Goal: Task Accomplishment & Management: Complete application form

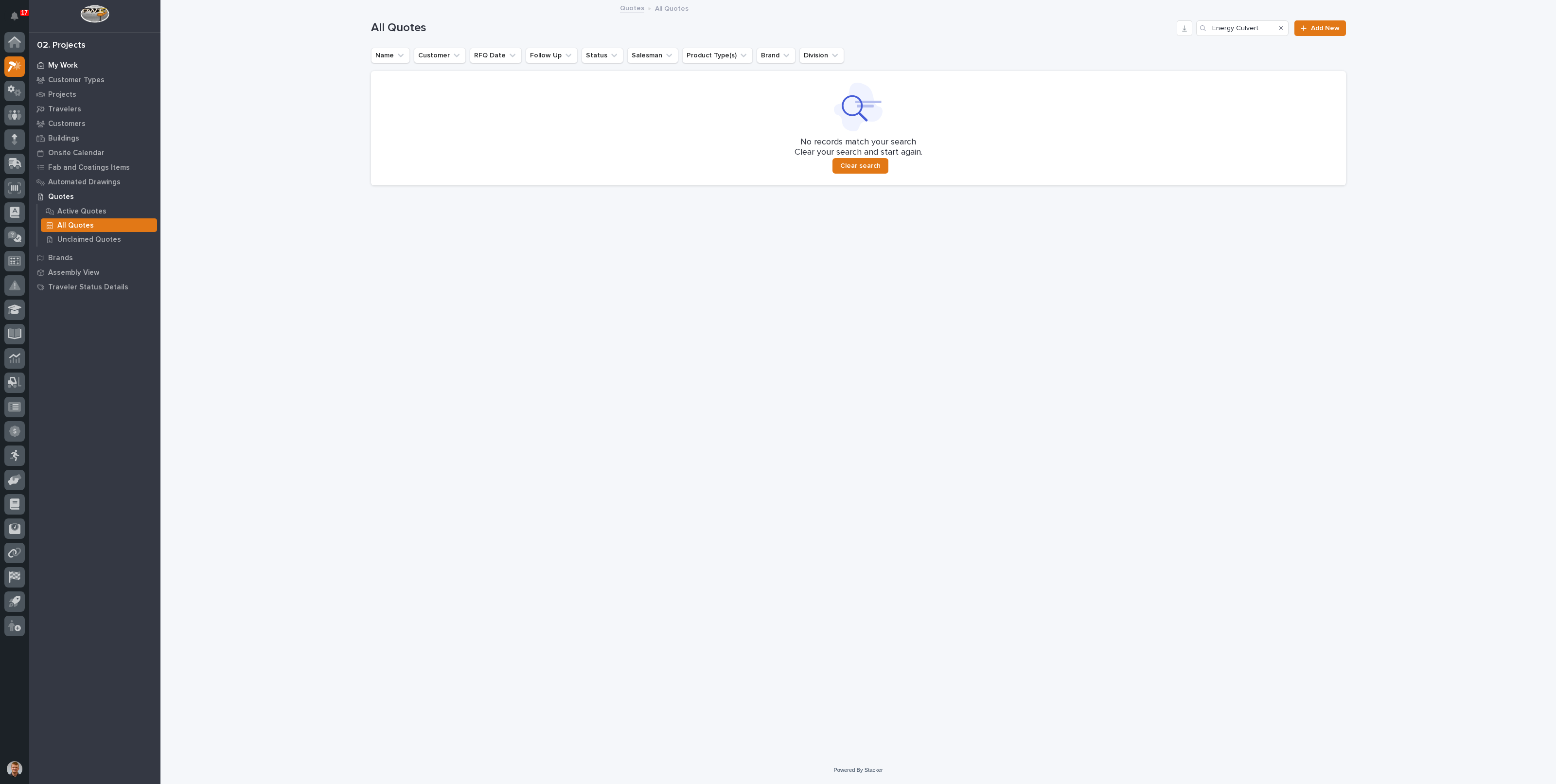
click at [66, 59] on div "My Work" at bounding box center [94, 65] width 126 height 14
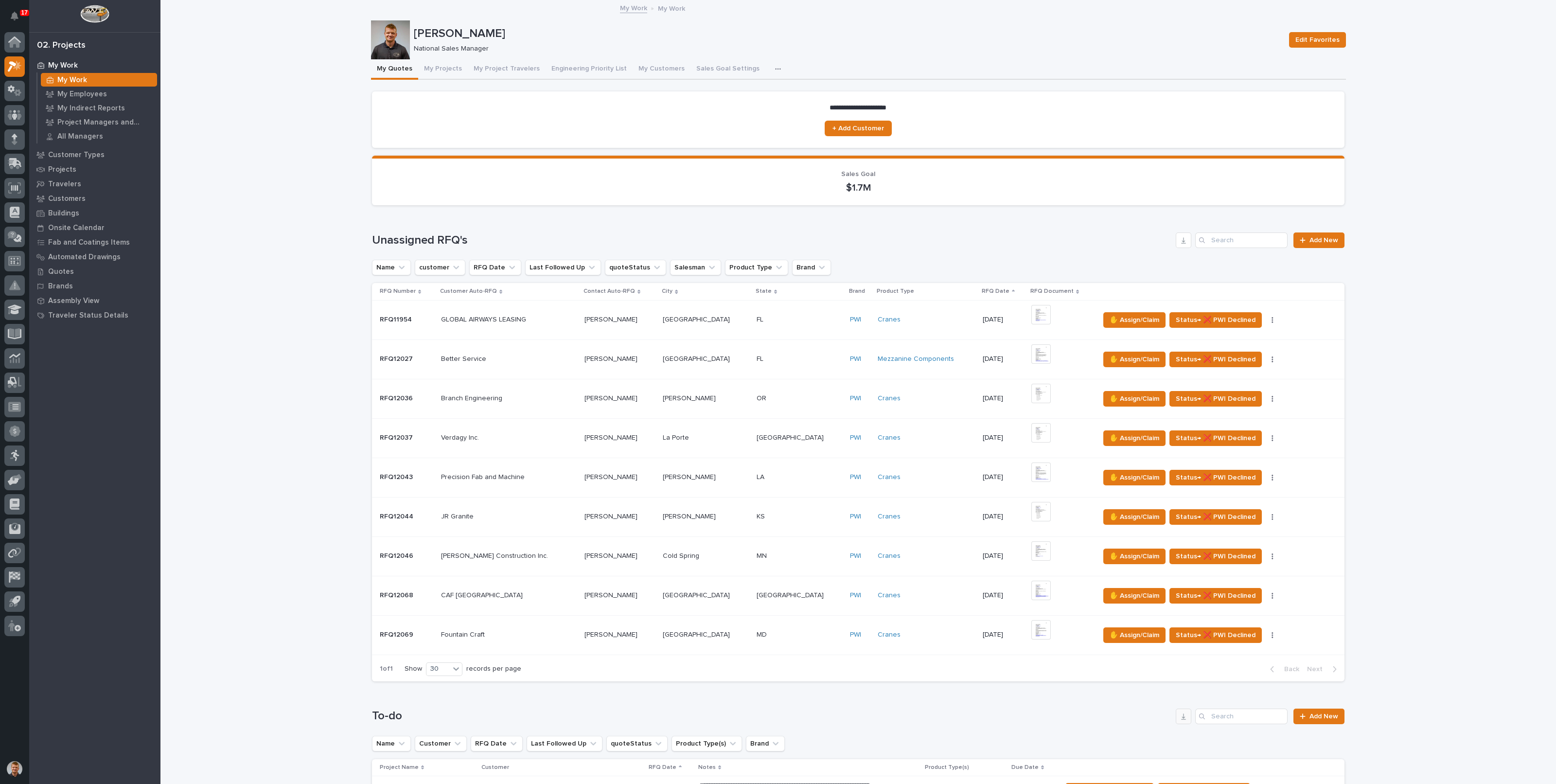
scroll to position [304, 0]
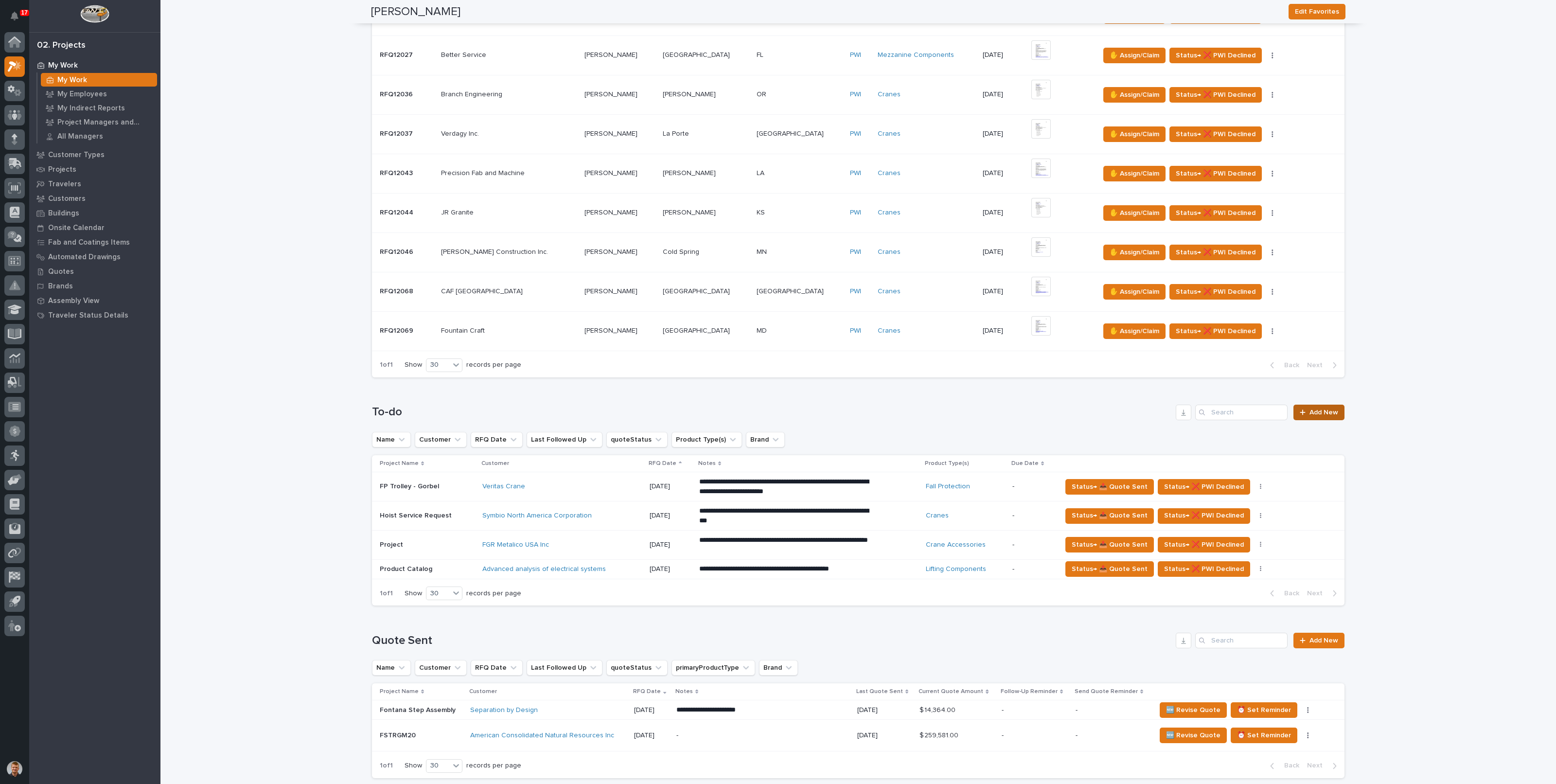
click at [1325, 410] on span "Add New" at bounding box center [1323, 412] width 28 height 7
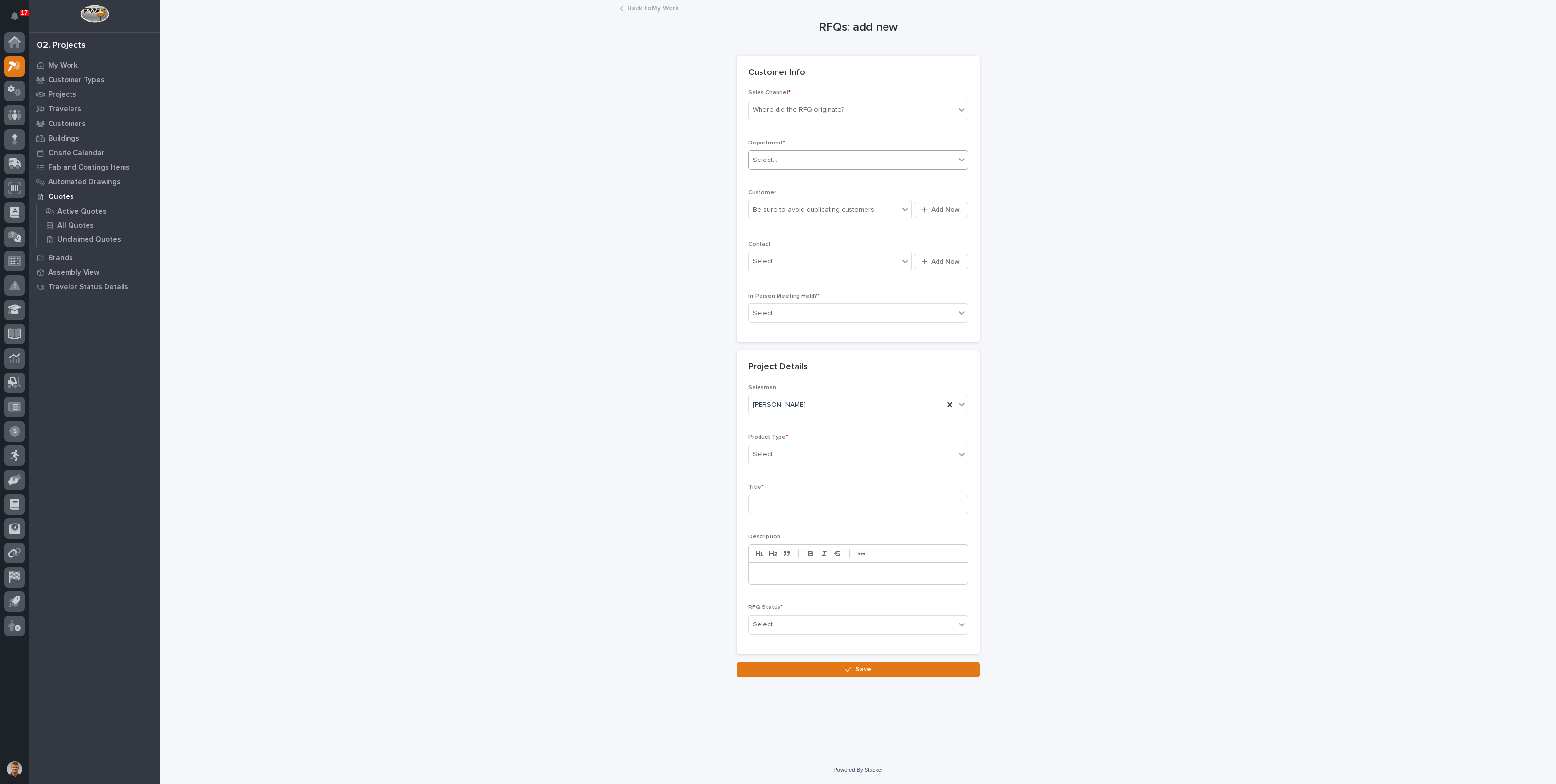
click at [783, 156] on div "Select..." at bounding box center [852, 160] width 207 height 16
click at [781, 178] on span "National Sales" at bounding box center [777, 178] width 49 height 11
click at [790, 114] on div "Where did the RFQ originate?" at bounding box center [798, 110] width 91 height 10
click at [768, 151] on div "PWI" at bounding box center [858, 146] width 219 height 17
click at [795, 211] on div "Be sure to avoid duplicating customers" at bounding box center [813, 210] width 121 height 10
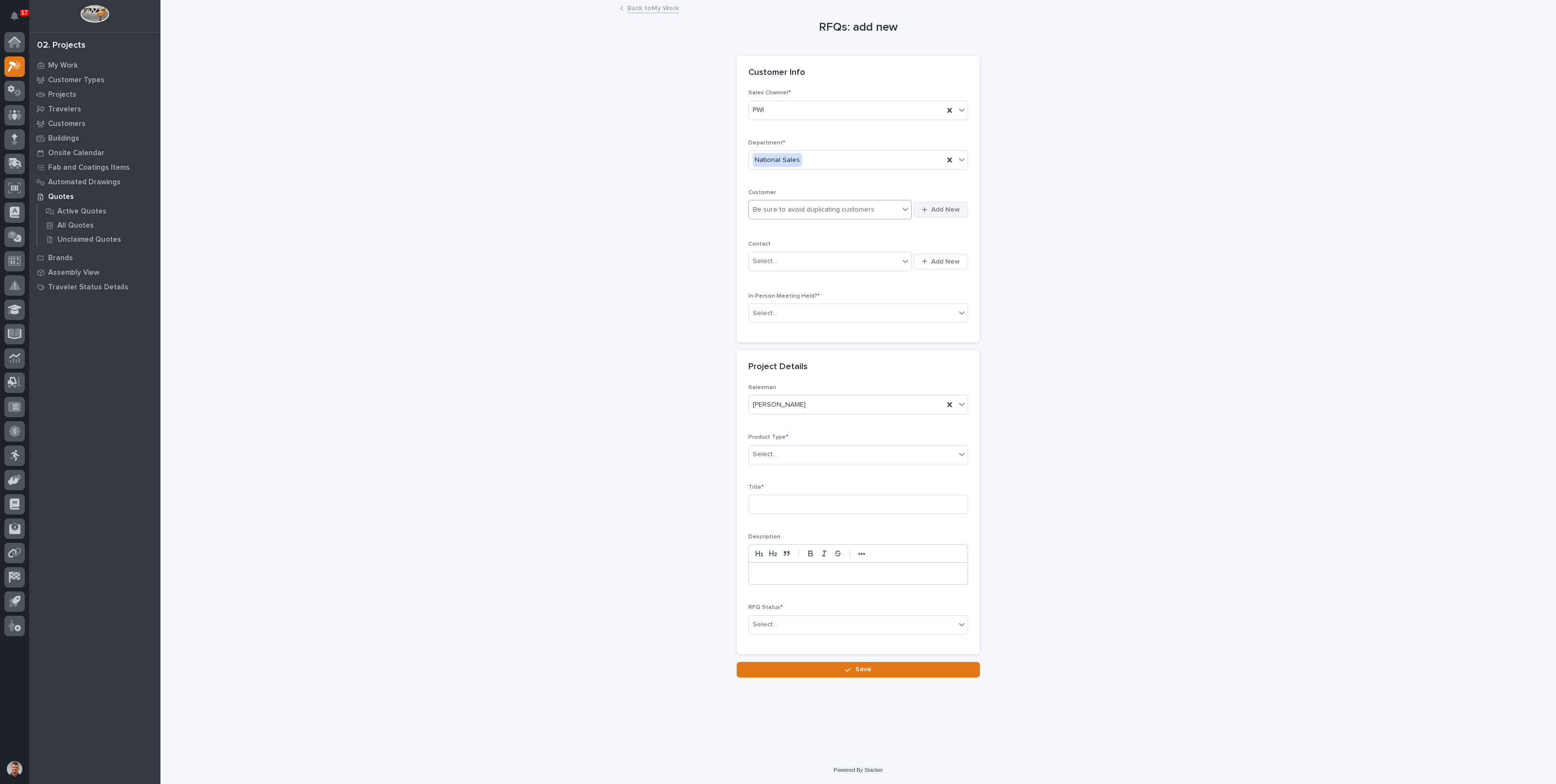
click at [940, 207] on span "Add New" at bounding box center [945, 210] width 28 height 8
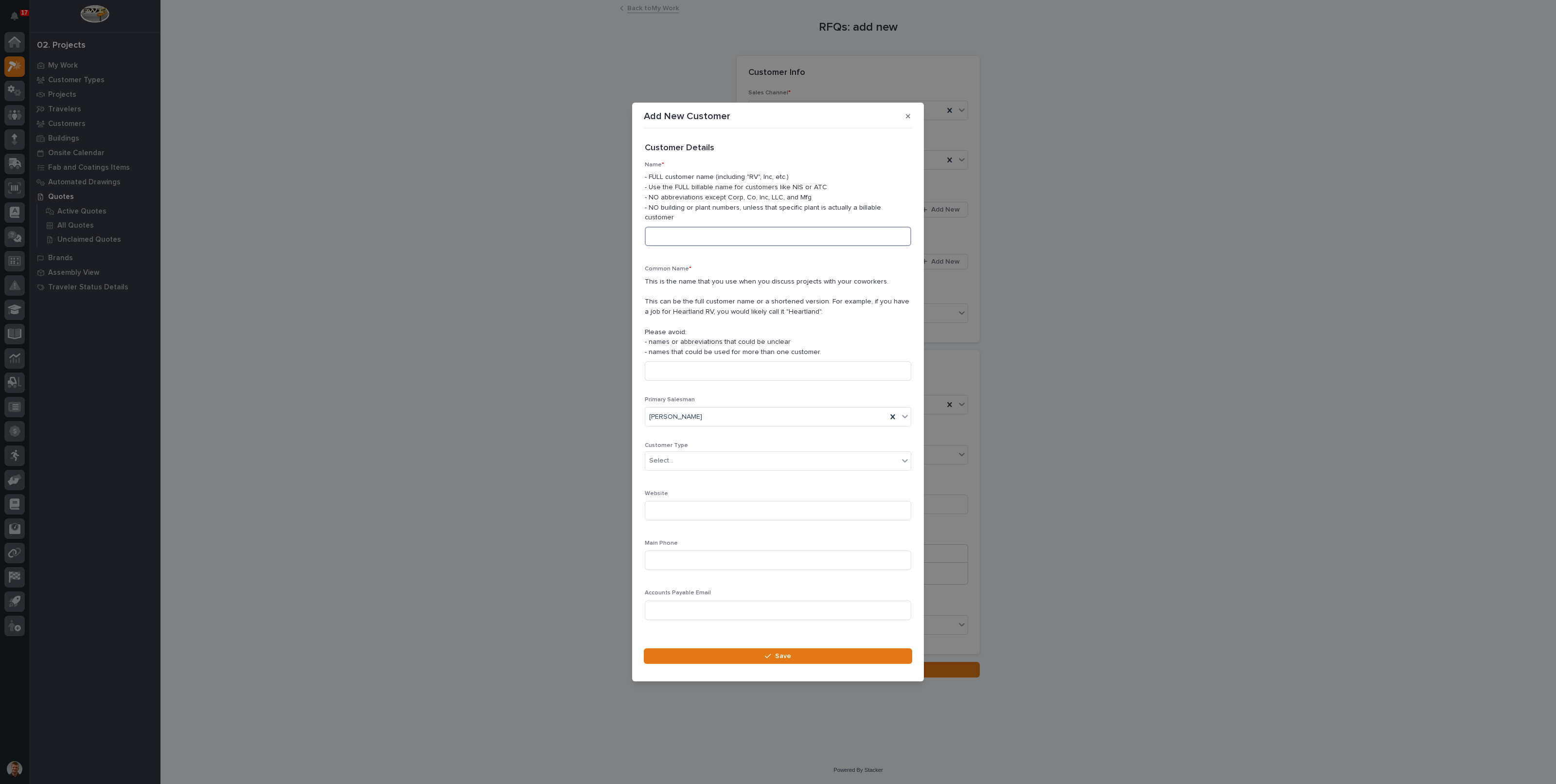
click at [738, 235] on input at bounding box center [777, 236] width 266 height 19
type input "Engineered Products"
click at [682, 373] on input at bounding box center [777, 371] width 266 height 19
type input "Engineered Products"
click at [715, 450] on div "Customer Type Select..." at bounding box center [777, 460] width 266 height 36
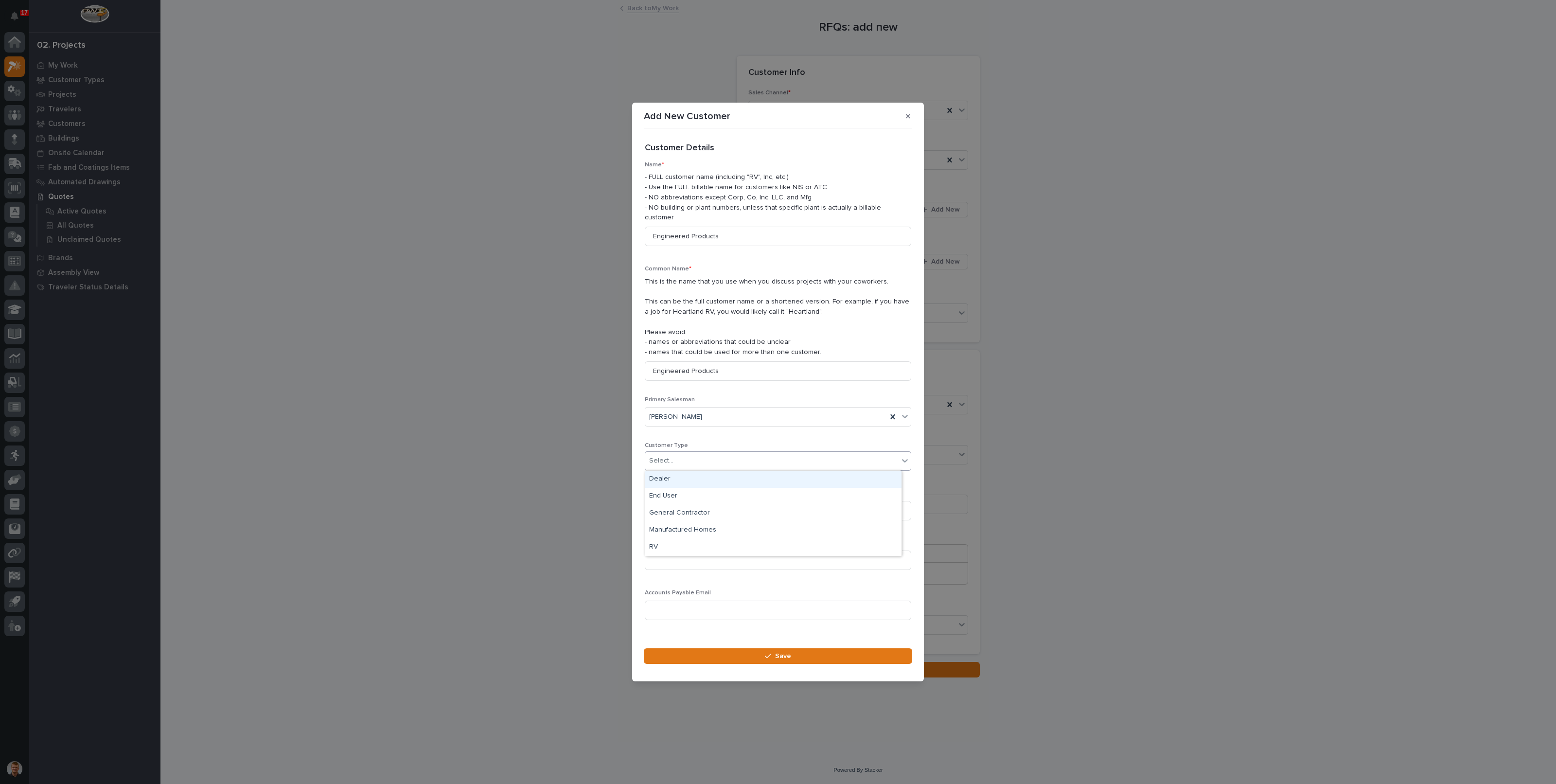
click at [716, 455] on div "Select..." at bounding box center [771, 460] width 253 height 16
click at [690, 478] on div "Dealer" at bounding box center [773, 479] width 256 height 17
click at [715, 652] on button "Save" at bounding box center [778, 656] width 268 height 16
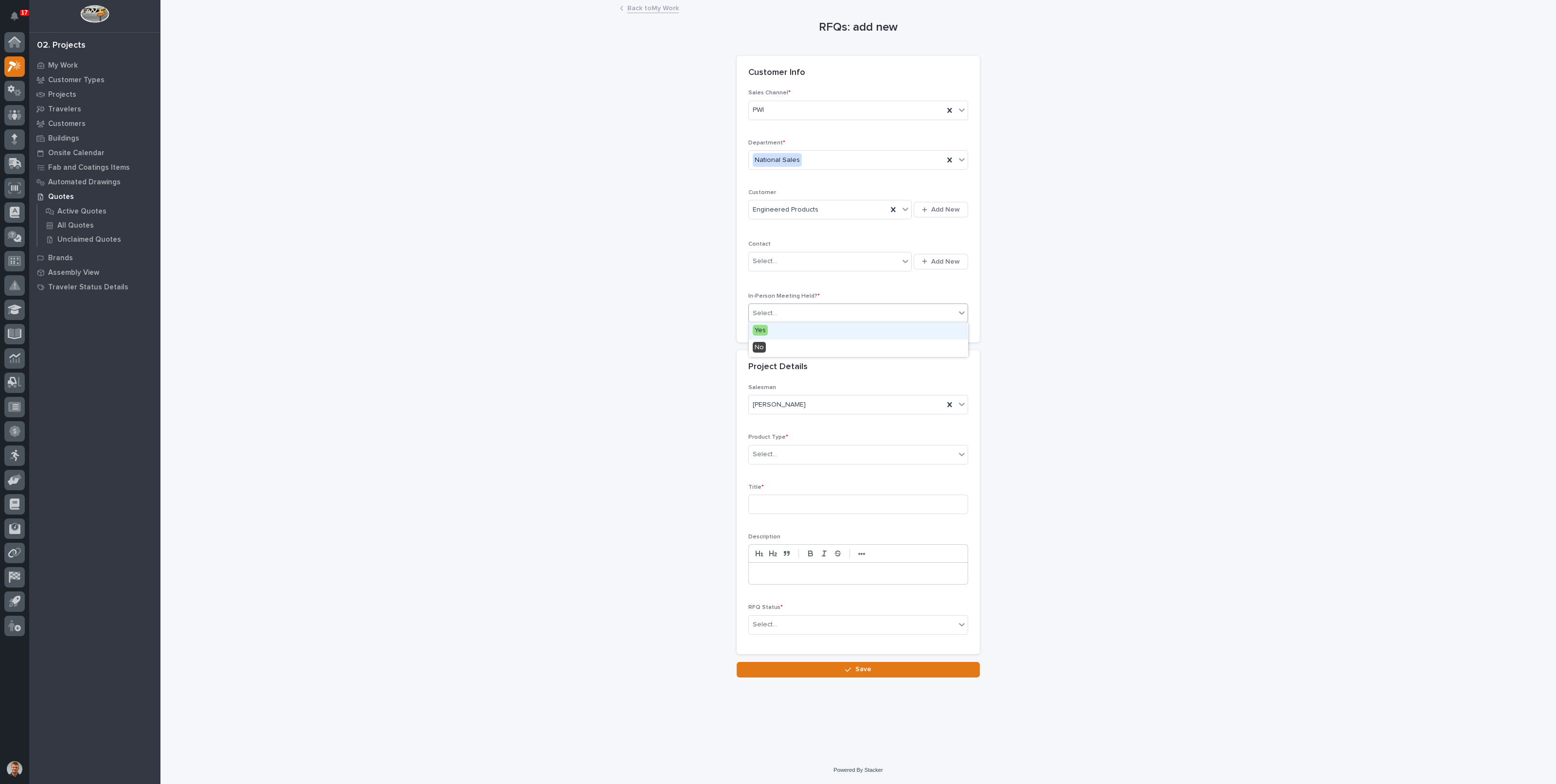
click at [817, 315] on div "Select..." at bounding box center [852, 313] width 207 height 16
click at [777, 345] on div "No" at bounding box center [858, 348] width 219 height 17
click at [778, 457] on input "text" at bounding box center [779, 454] width 1 height 8
click at [790, 591] on div "Mezzanine Components" at bounding box center [858, 591] width 219 height 17
click at [785, 507] on input at bounding box center [858, 504] width 220 height 19
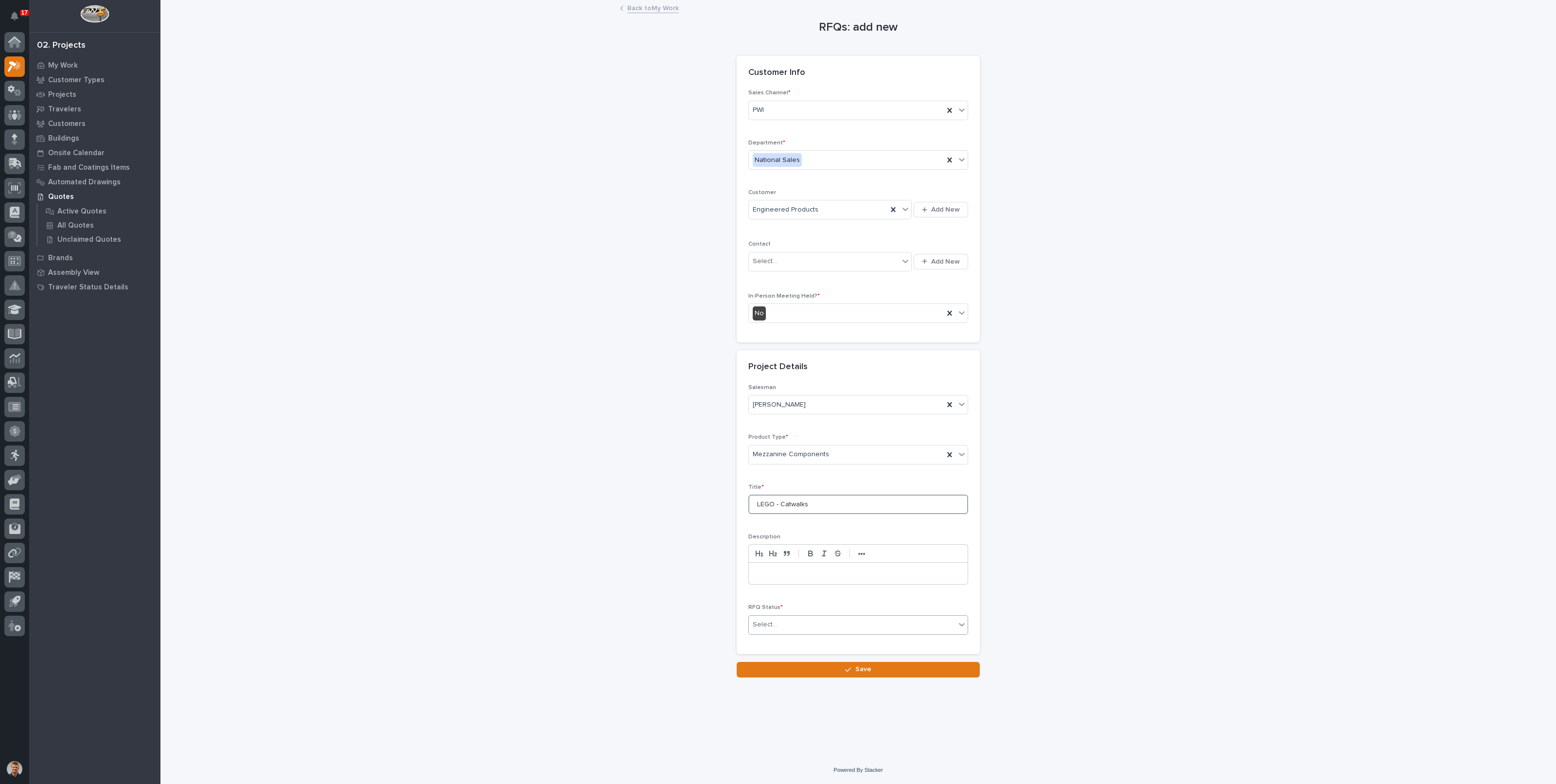
type input "LEGO - Catwalks"
click at [760, 623] on div "Select..." at bounding box center [765, 625] width 24 height 10
click at [768, 637] on div "Todo" at bounding box center [858, 641] width 219 height 17
click at [780, 667] on button "Save" at bounding box center [858, 670] width 243 height 16
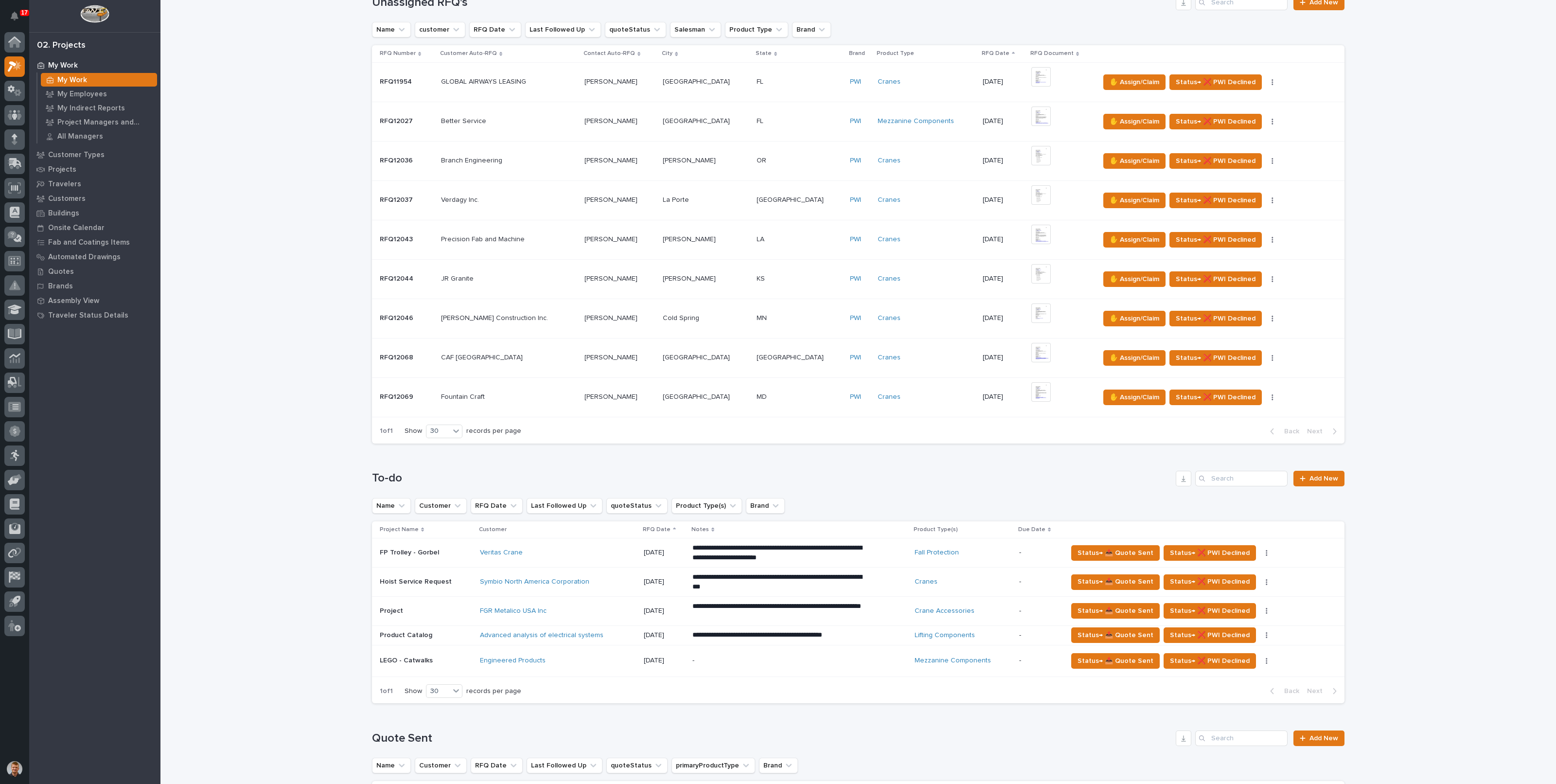
scroll to position [243, 0]
